Goal: Find specific page/section: Find specific page/section

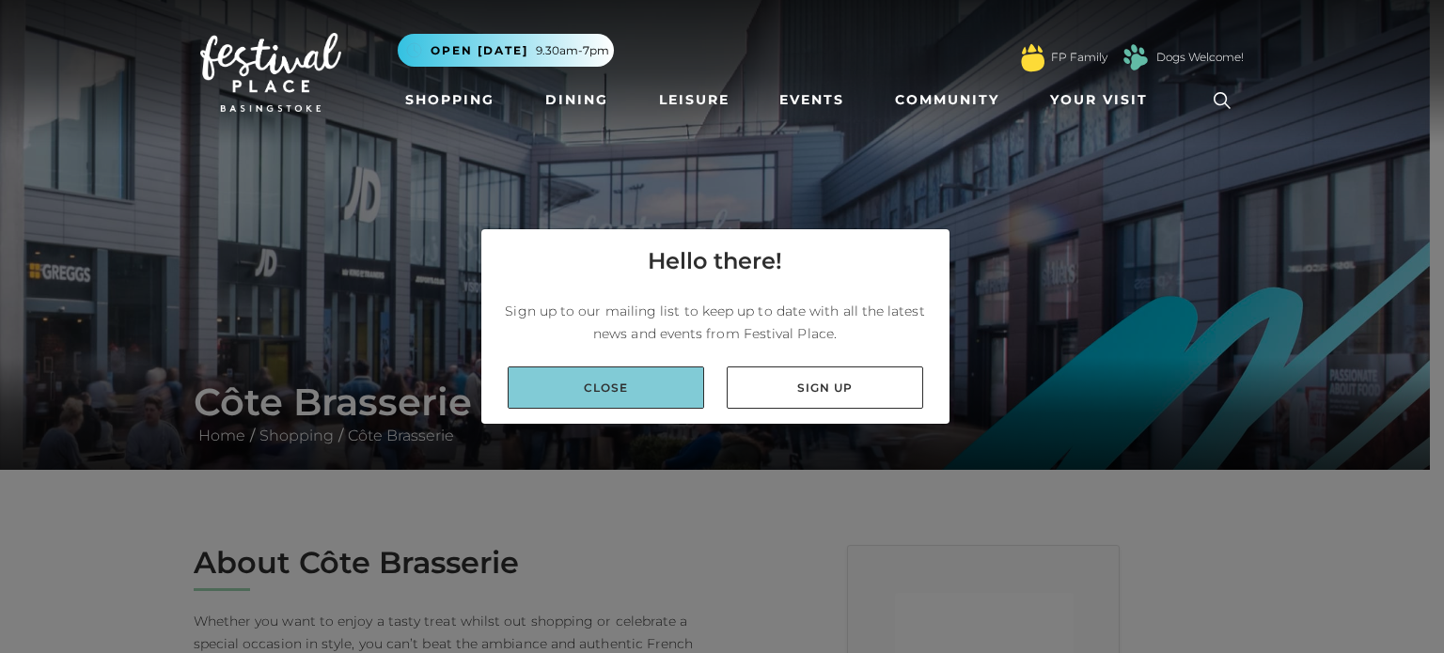
click at [664, 379] on link "Close" at bounding box center [606, 388] width 196 height 42
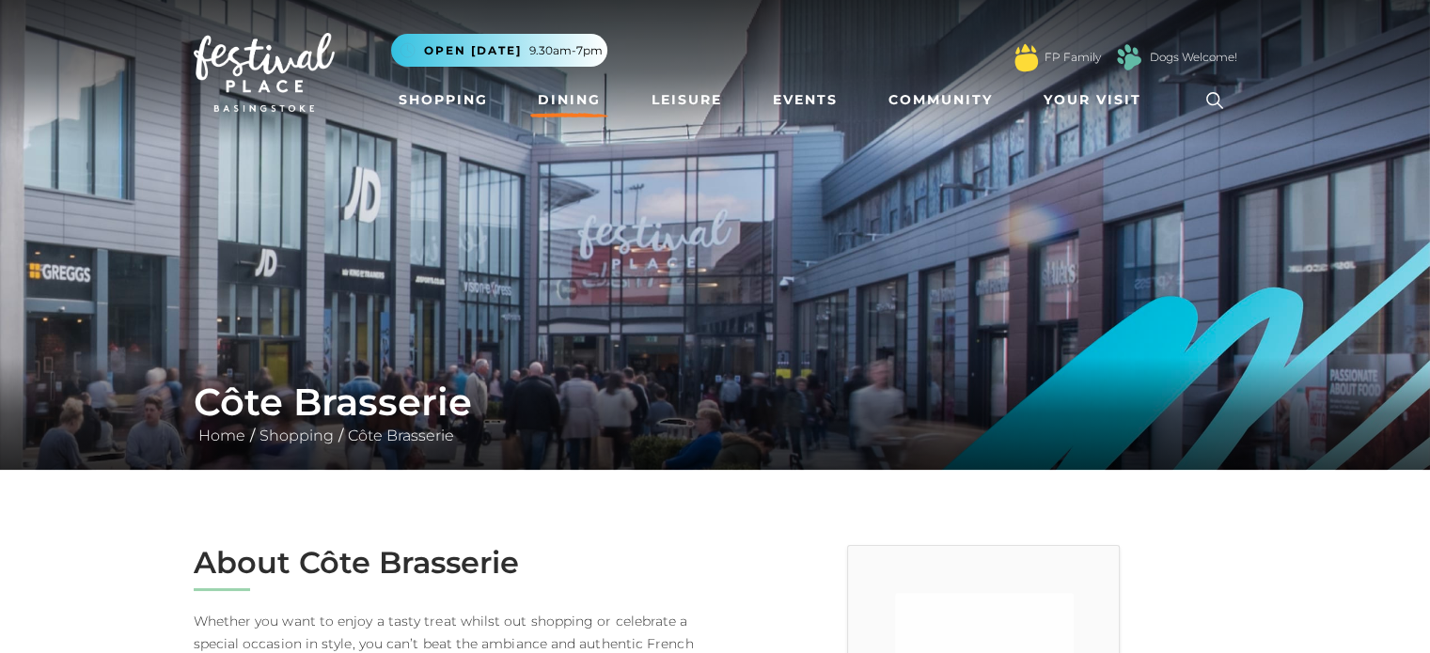
click at [579, 97] on link "Dining" at bounding box center [569, 100] width 78 height 35
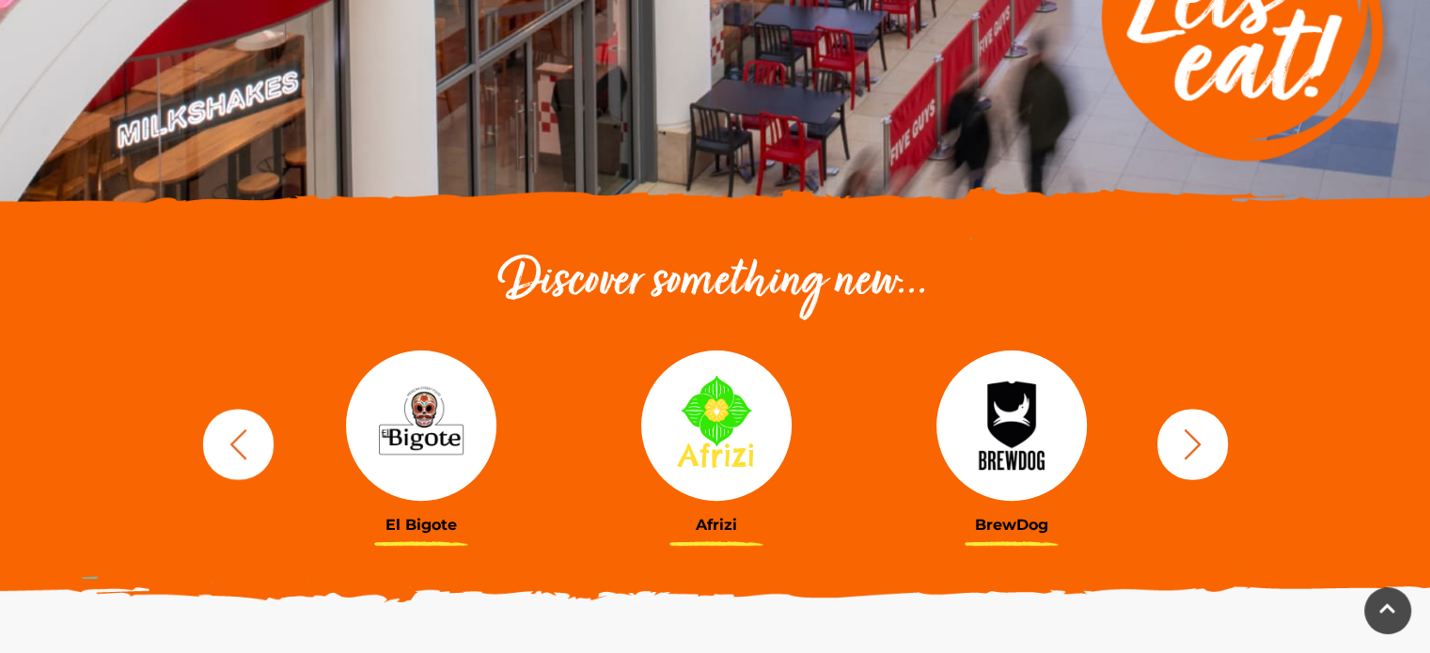
scroll to position [564, 0]
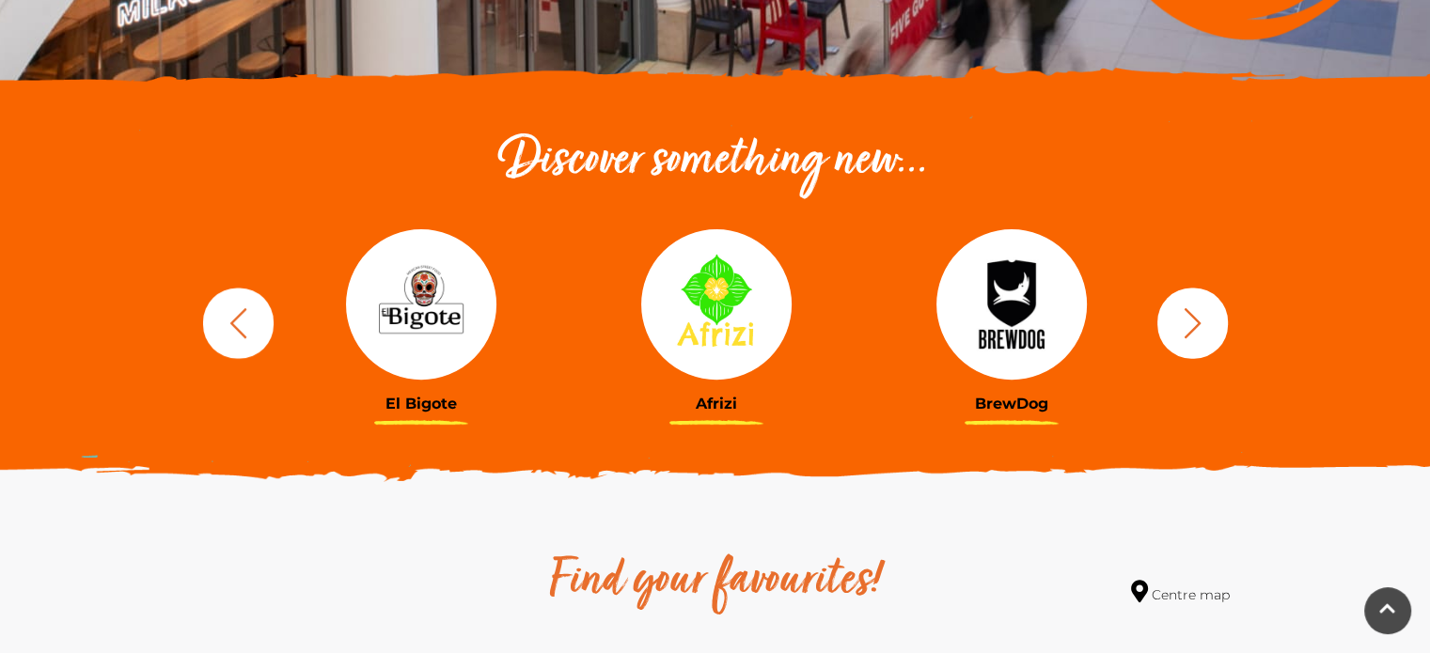
click at [1196, 332] on icon "button" at bounding box center [1192, 322] width 35 height 35
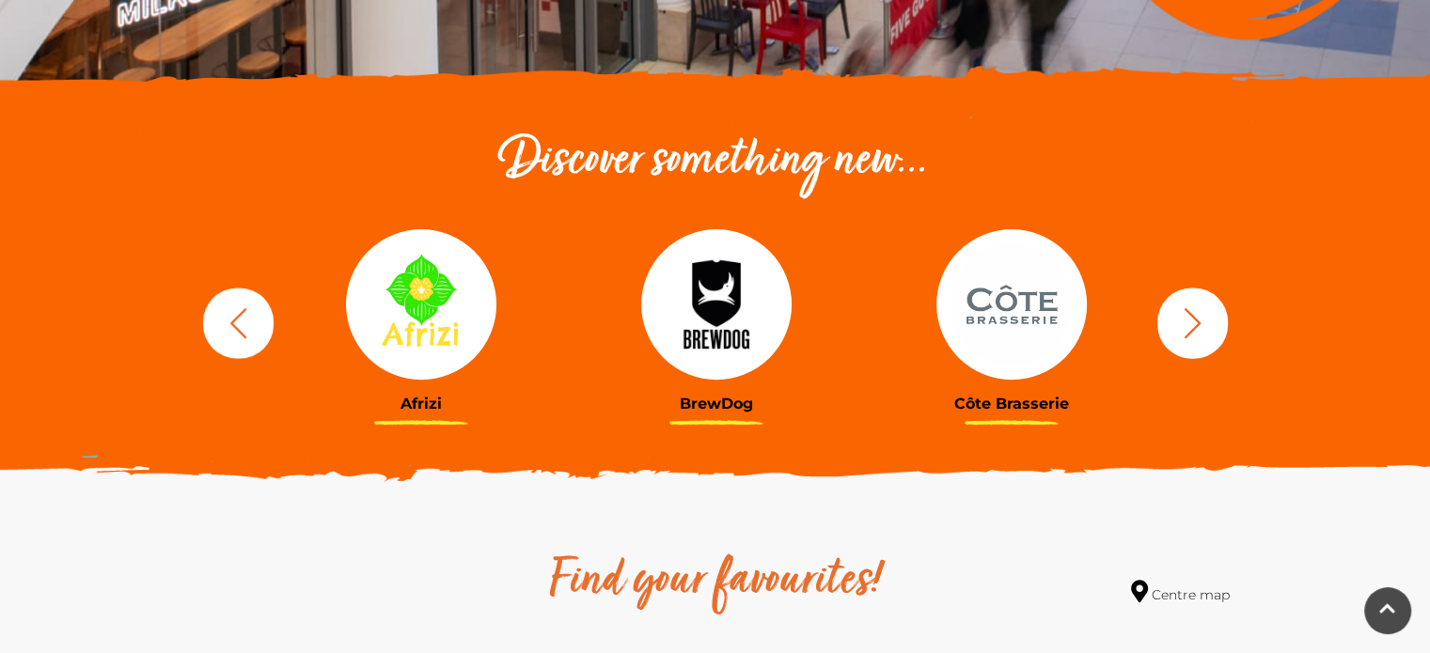
click at [1039, 315] on img at bounding box center [1011, 304] width 150 height 150
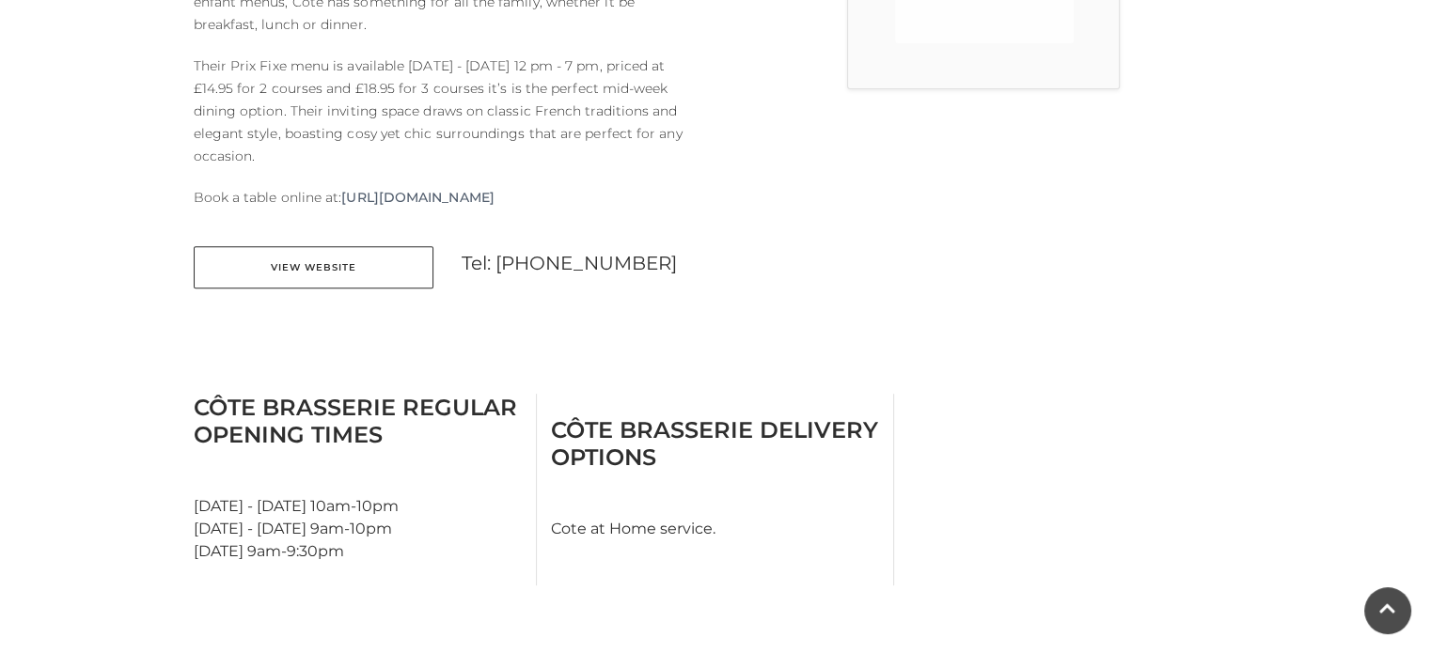
scroll to position [752, 0]
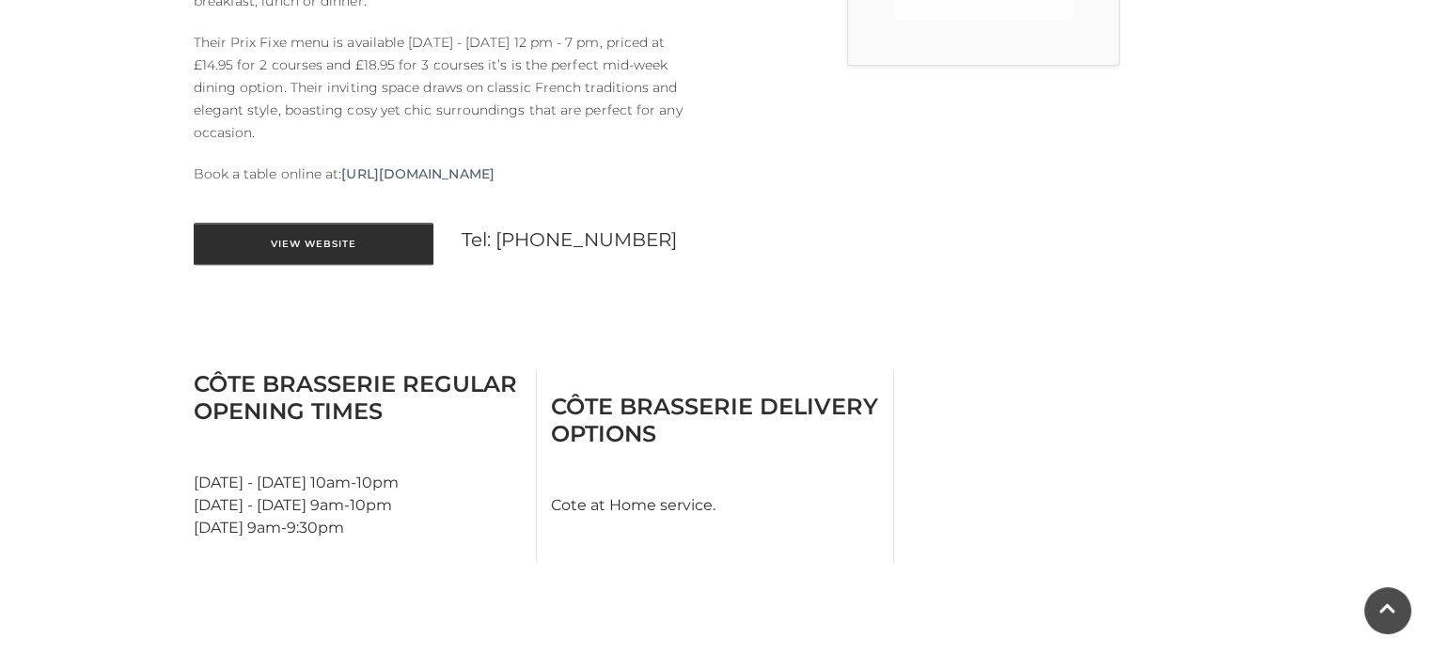
click at [402, 242] on link "View Website" at bounding box center [314, 244] width 240 height 42
